Goal: Task Accomplishment & Management: Manage account settings

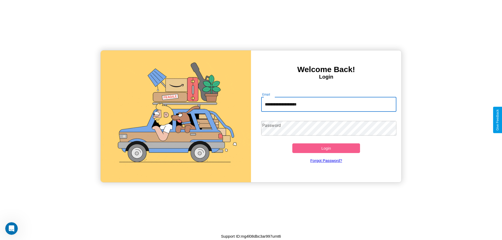
type input "**********"
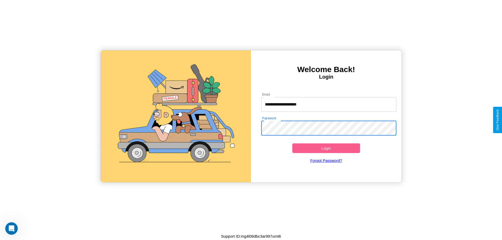
click at [326, 148] on button "Login" at bounding box center [326, 148] width 68 height 10
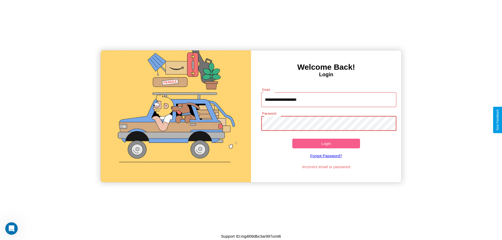
click at [326, 143] on button "Login" at bounding box center [326, 144] width 68 height 10
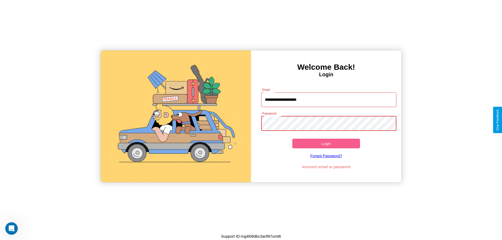
click at [326, 143] on button "Login" at bounding box center [326, 144] width 68 height 10
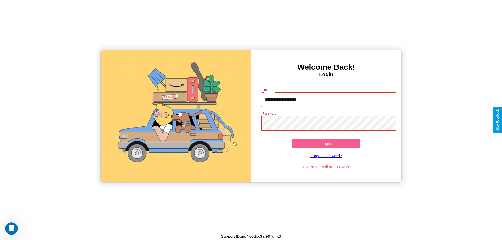
click at [326, 143] on button "Login" at bounding box center [326, 144] width 68 height 10
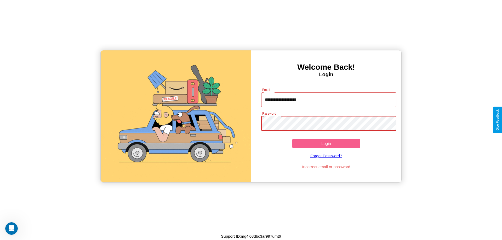
click at [326, 143] on button "Login" at bounding box center [326, 144] width 68 height 10
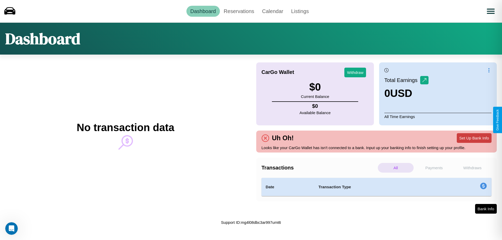
click at [474, 138] on button "Set Up Bank Info" at bounding box center [473, 138] width 35 height 10
